Goal: Go to known website: Go to known website

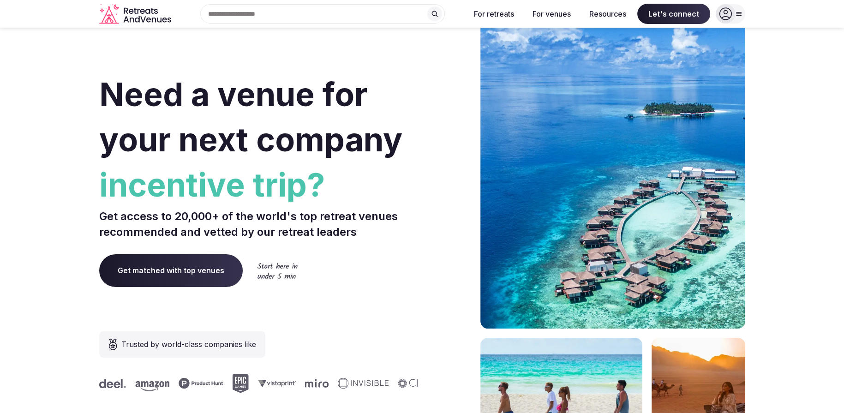
click at [741, 14] on icon at bounding box center [738, 13] width 7 height 7
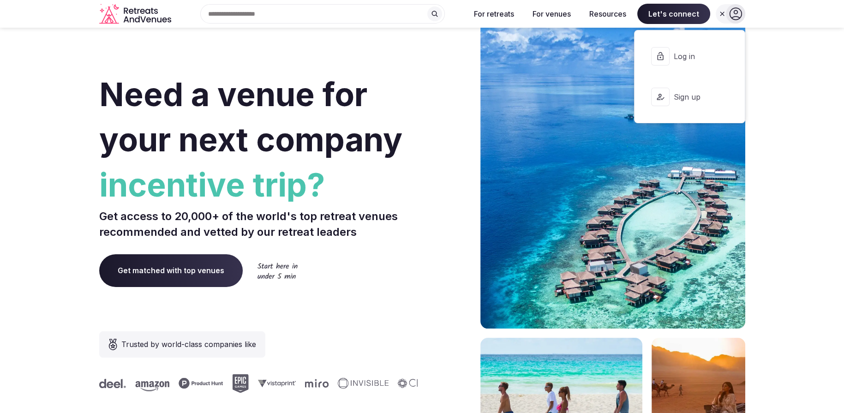
click at [741, 14] on icon at bounding box center [735, 13] width 13 height 13
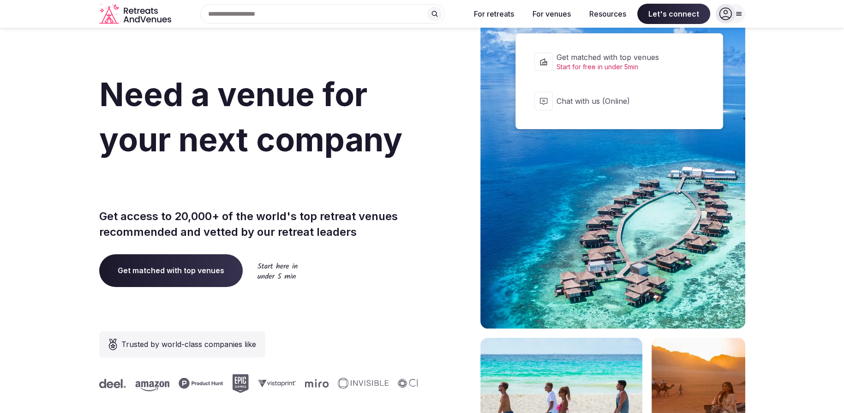
click at [677, 14] on span "Let's connect" at bounding box center [673, 14] width 73 height 20
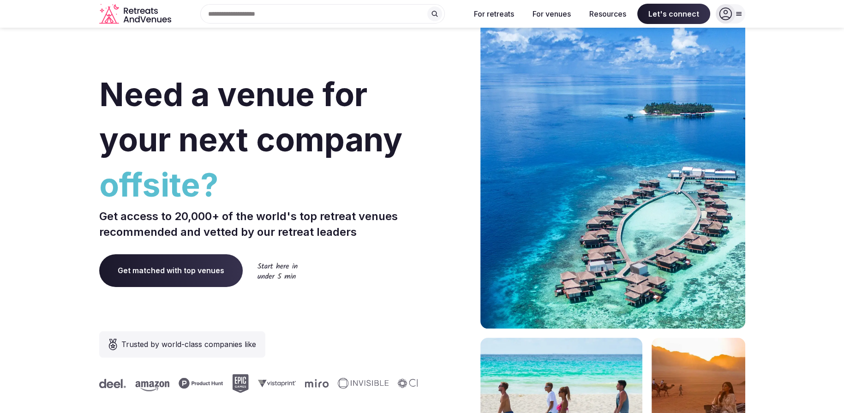
click at [783, 119] on section "Need a venue for your next company offsite? Get access to 20,000+ of the world'…" at bounding box center [422, 276] width 844 height 556
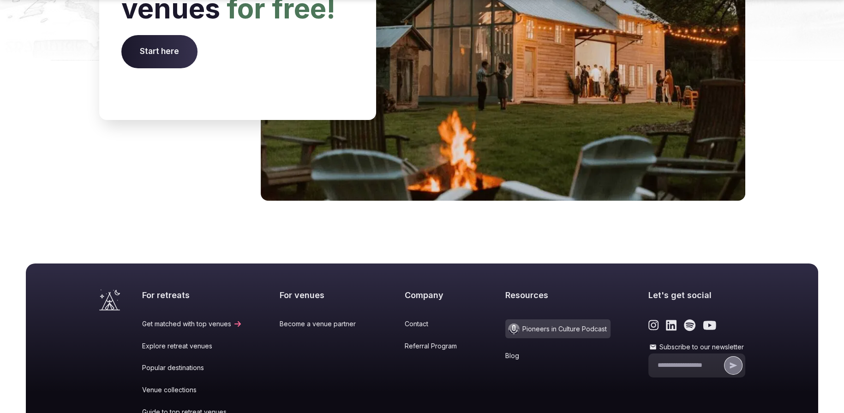
scroll to position [3837, 0]
